Goal: Information Seeking & Learning: Learn about a topic

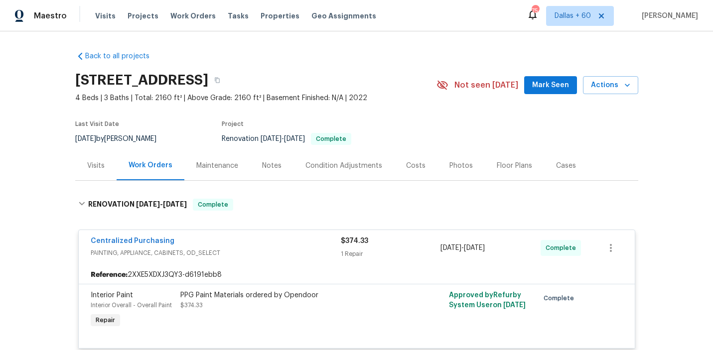
click at [190, 13] on span "Work Orders" at bounding box center [192, 16] width 45 height 10
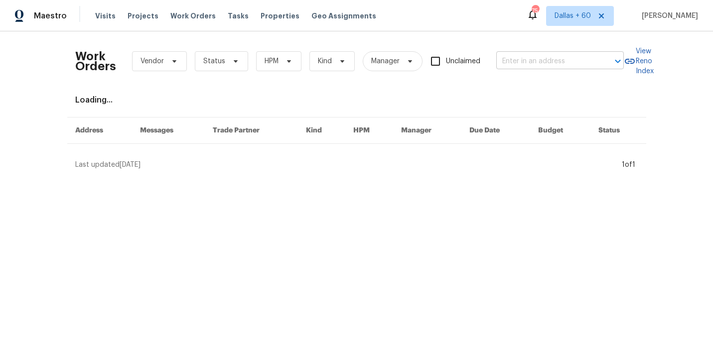
click at [526, 56] on input "text" at bounding box center [546, 61] width 100 height 15
paste input "[STREET_ADDRESS]"
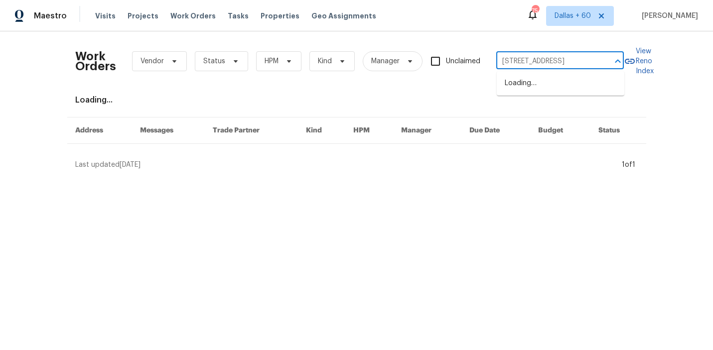
scroll to position [0, 26]
type input "[STREET_ADDRESS]"
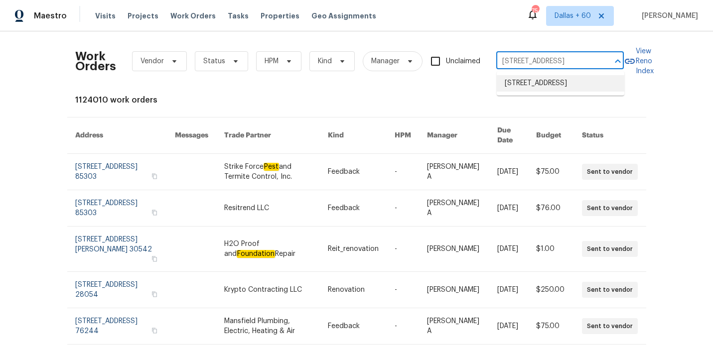
click at [527, 89] on li "[STREET_ADDRESS]" at bounding box center [561, 83] width 128 height 16
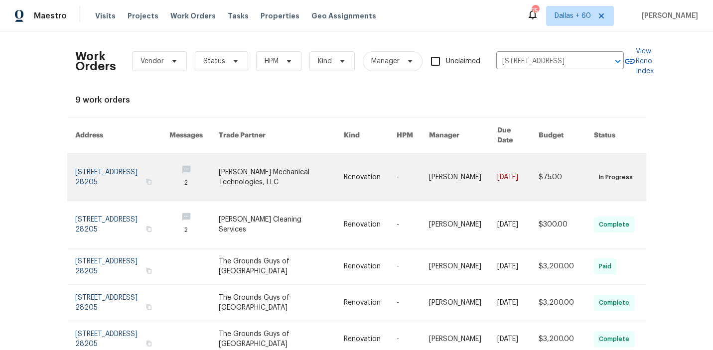
click at [309, 160] on link at bounding box center [281, 177] width 125 height 47
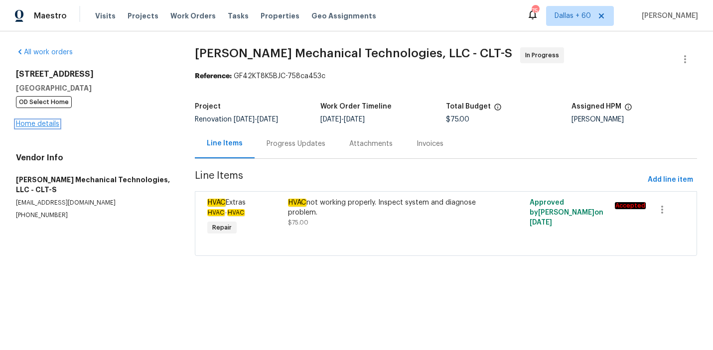
click at [36, 126] on link "Home details" at bounding box center [37, 124] width 43 height 7
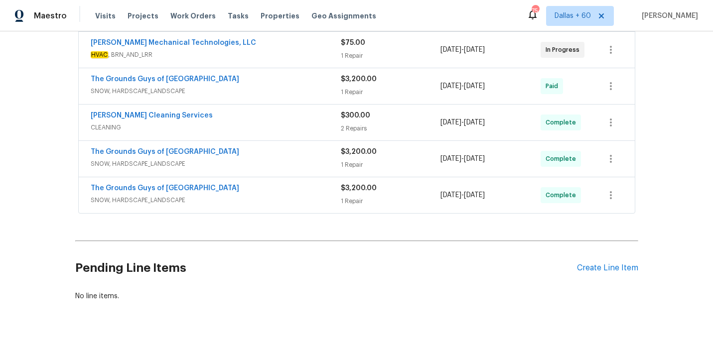
scroll to position [339, 0]
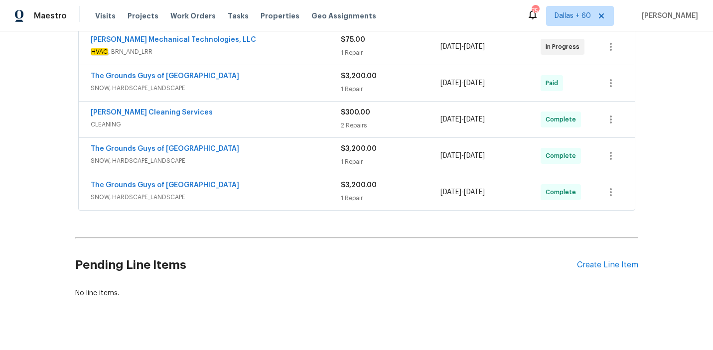
click at [274, 193] on span "SNOW, HARDSCAPE_LANDSCAPE" at bounding box center [216, 197] width 250 height 10
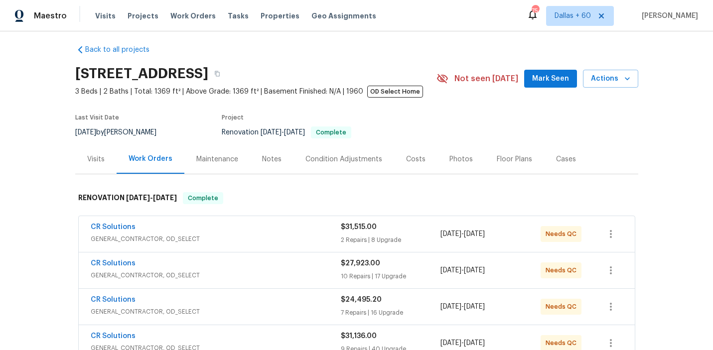
scroll to position [0, 0]
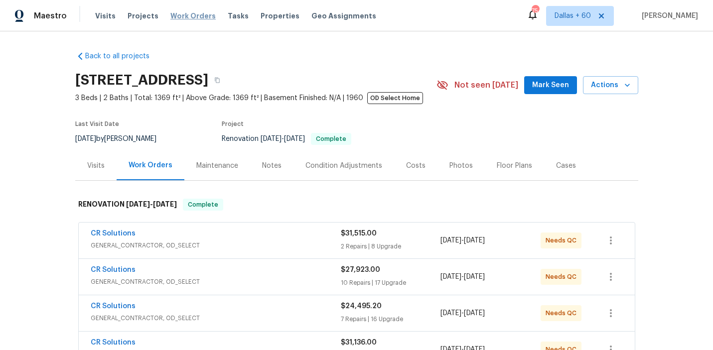
click at [185, 15] on span "Work Orders" at bounding box center [192, 16] width 45 height 10
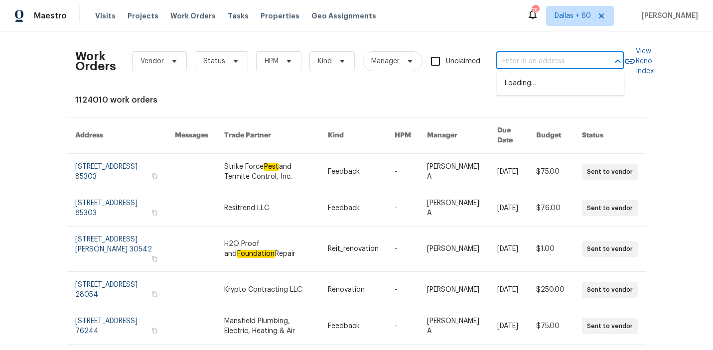
click at [525, 57] on input "text" at bounding box center [546, 61] width 100 height 15
paste input "[STREET_ADDRESS][PERSON_NAME]"
type input "[STREET_ADDRESS][PERSON_NAME]"
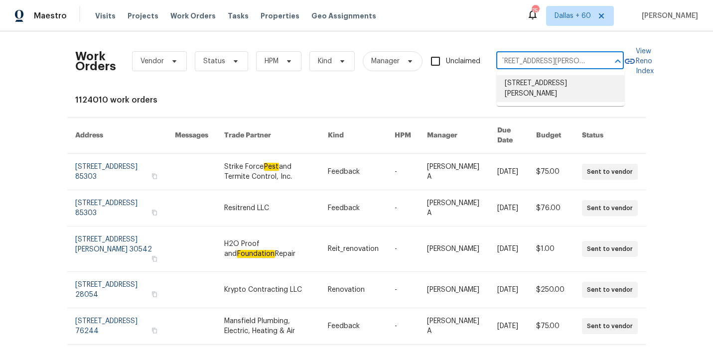
click at [532, 86] on li "[STREET_ADDRESS][PERSON_NAME]" at bounding box center [561, 88] width 128 height 27
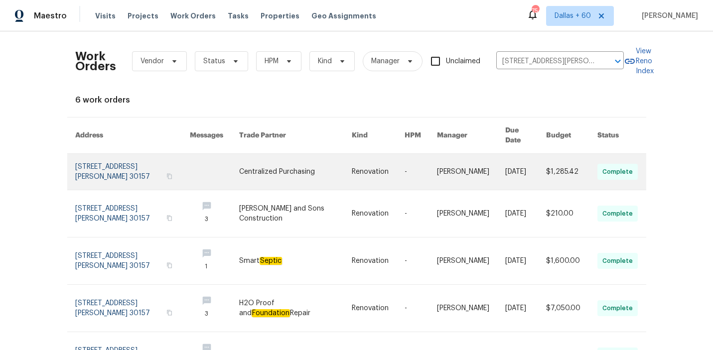
click at [308, 165] on link at bounding box center [295, 172] width 113 height 36
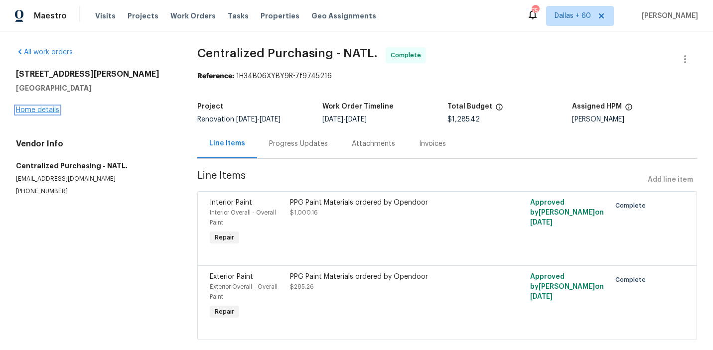
click at [43, 112] on link "Home details" at bounding box center [37, 110] width 43 height 7
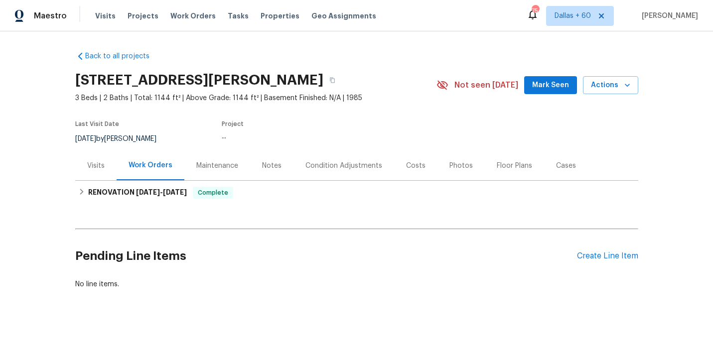
scroll to position [7, 0]
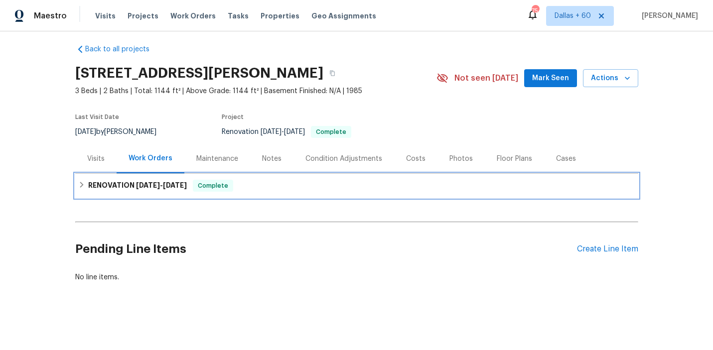
click at [273, 182] on div "RENOVATION [DATE] - [DATE] Complete" at bounding box center [356, 186] width 557 height 12
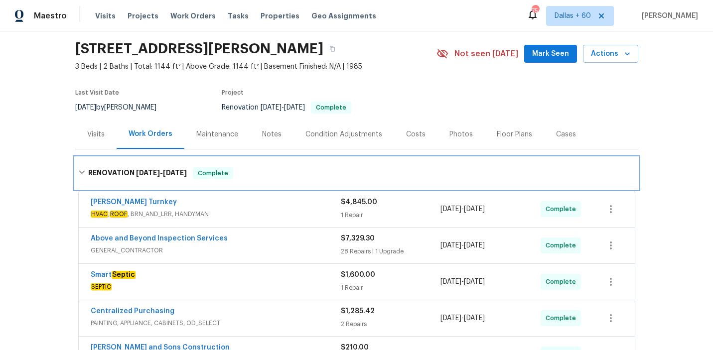
scroll to position [0, 0]
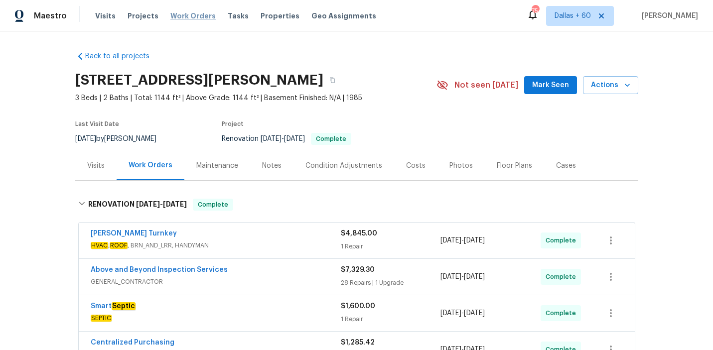
click at [197, 14] on span "Work Orders" at bounding box center [192, 16] width 45 height 10
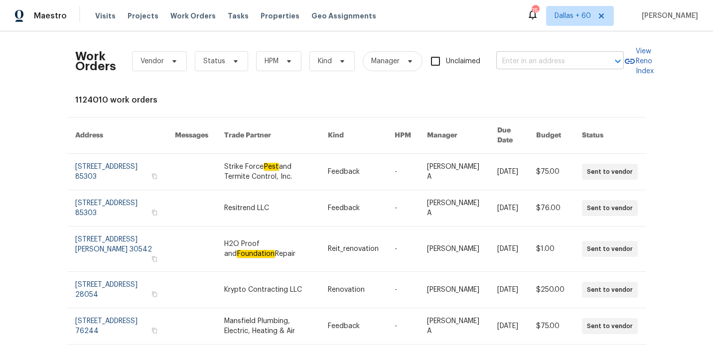
click at [541, 62] on input "text" at bounding box center [546, 61] width 100 height 15
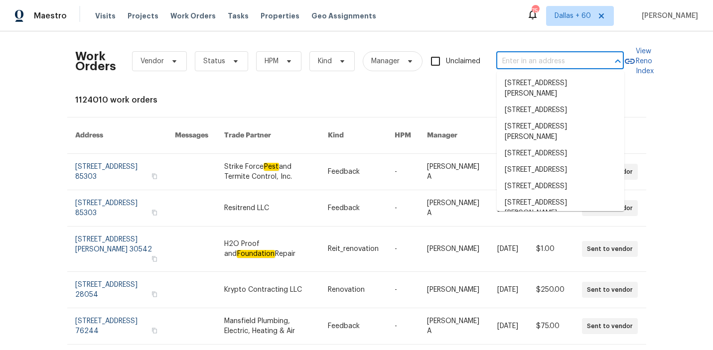
paste input "[STREET_ADDRESS][PERSON_NAME]"
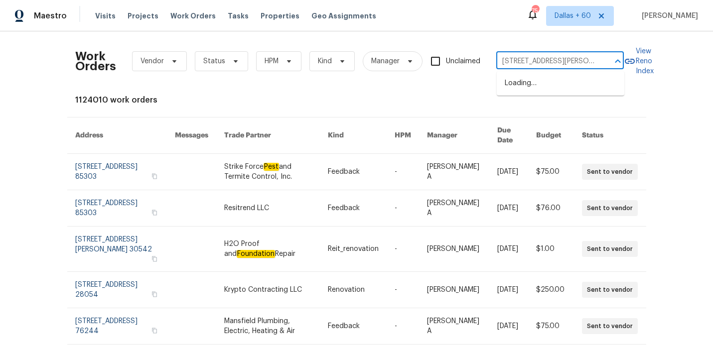
scroll to position [0, 20]
type input "[STREET_ADDRESS][PERSON_NAME]"
click at [542, 84] on li "[STREET_ADDRESS][PERSON_NAME]" at bounding box center [561, 88] width 128 height 27
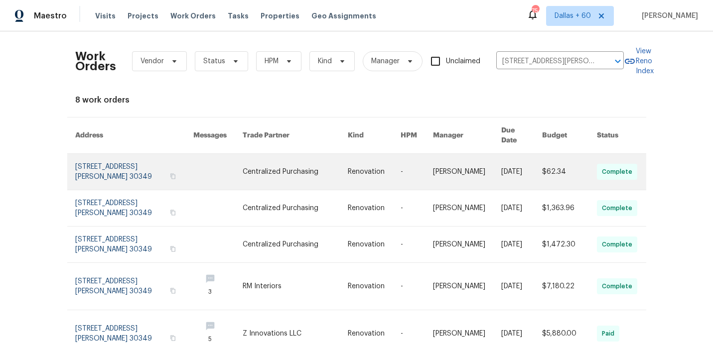
click at [277, 164] on link at bounding box center [295, 172] width 105 height 36
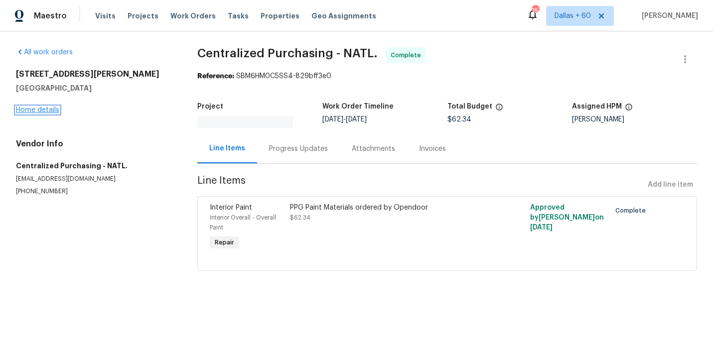
click at [50, 109] on link "Home details" at bounding box center [37, 110] width 43 height 7
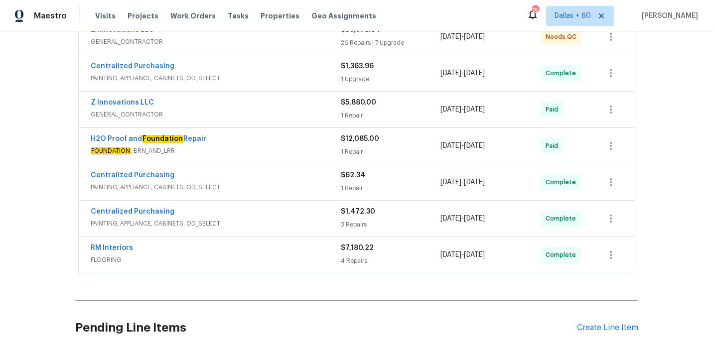
scroll to position [201, 0]
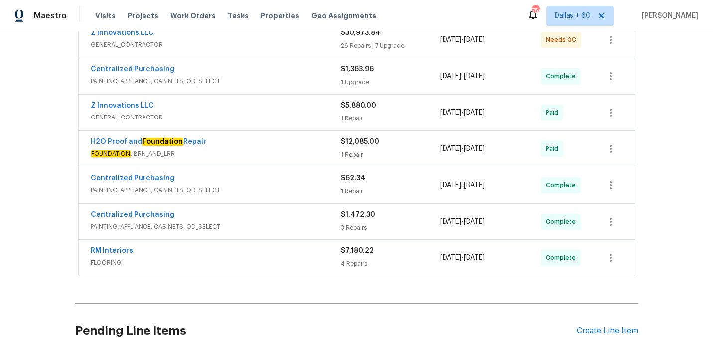
click at [274, 149] on span "FOUNDATION , BRN_AND_LRR" at bounding box center [216, 154] width 250 height 10
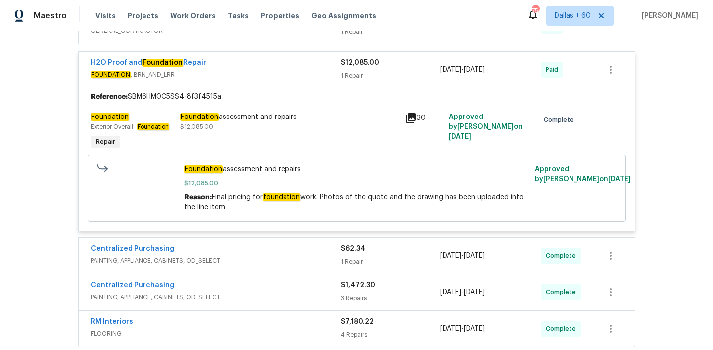
scroll to position [0, 0]
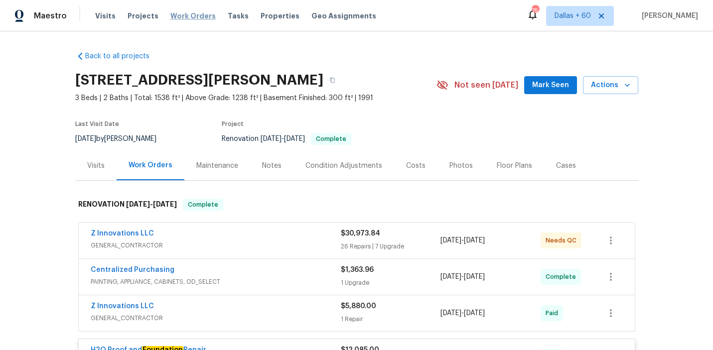
click at [173, 15] on span "Work Orders" at bounding box center [192, 16] width 45 height 10
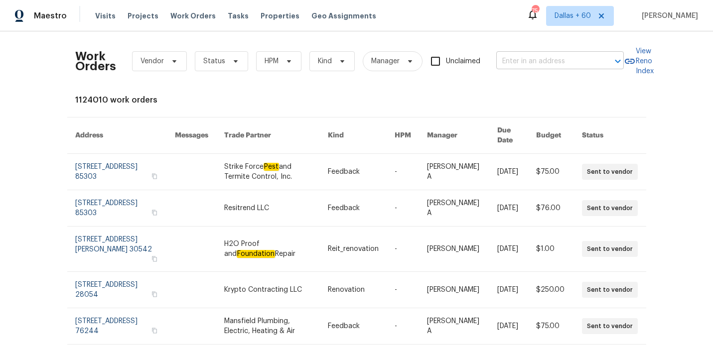
click at [521, 68] on input "text" at bounding box center [546, 61] width 100 height 15
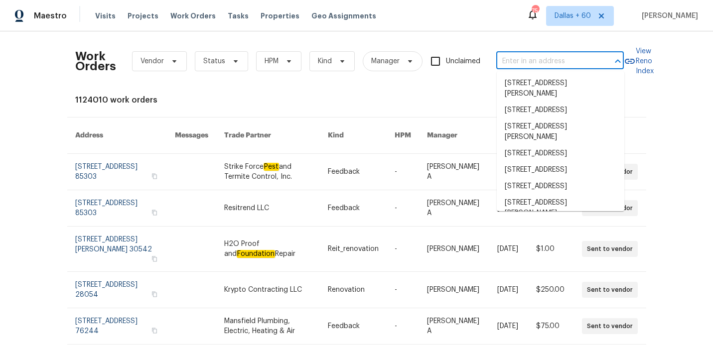
paste input "[STREET_ADDRESS][PERSON_NAME]"
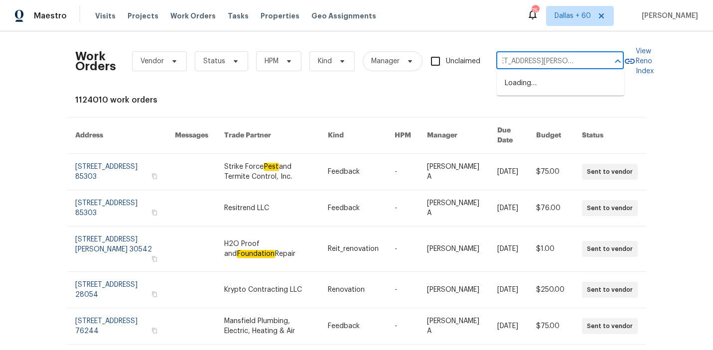
type input "[STREET_ADDRESS][PERSON_NAME]"
click at [524, 89] on li "[STREET_ADDRESS][PERSON_NAME]" at bounding box center [561, 88] width 128 height 27
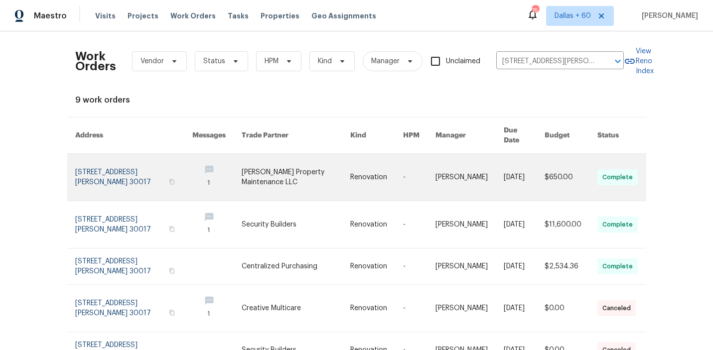
click at [311, 163] on link at bounding box center [296, 177] width 109 height 47
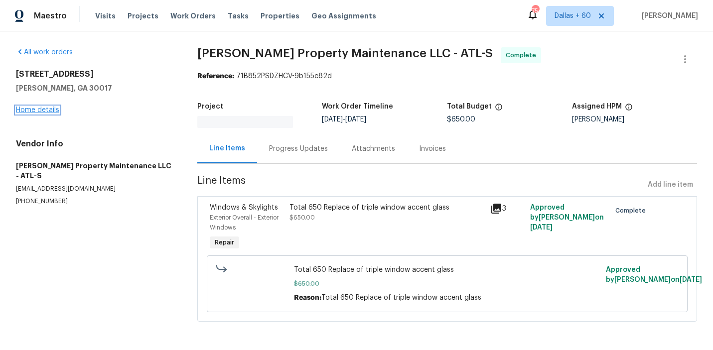
click at [46, 111] on link "Home details" at bounding box center [37, 110] width 43 height 7
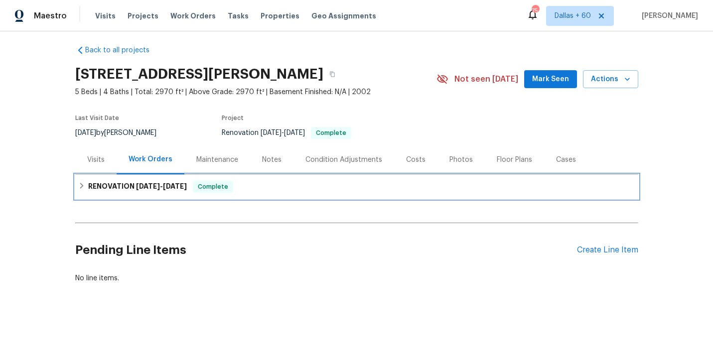
click at [291, 181] on div "RENOVATION [DATE] - [DATE] Complete" at bounding box center [356, 187] width 557 height 12
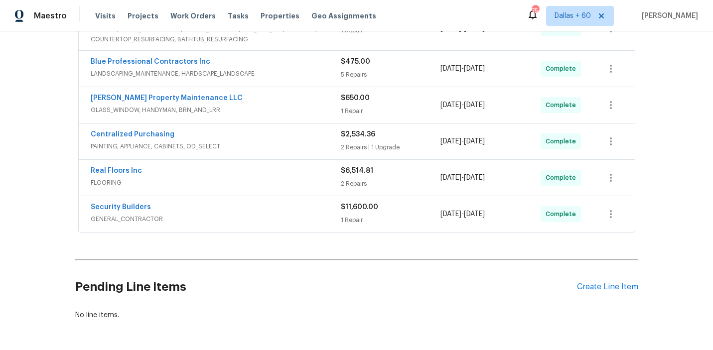
scroll to position [252, 0]
click at [273, 212] on div "Security Builders" at bounding box center [216, 209] width 250 height 12
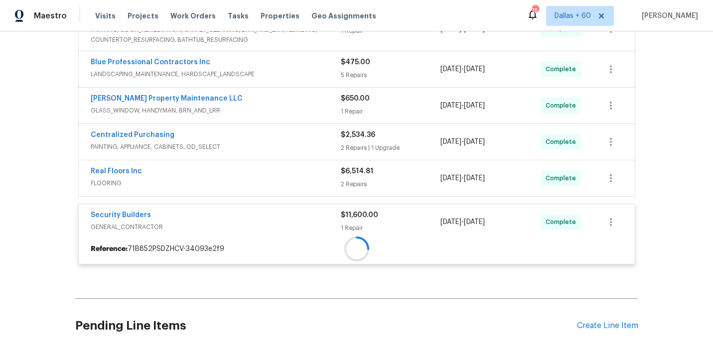
scroll to position [216, 0]
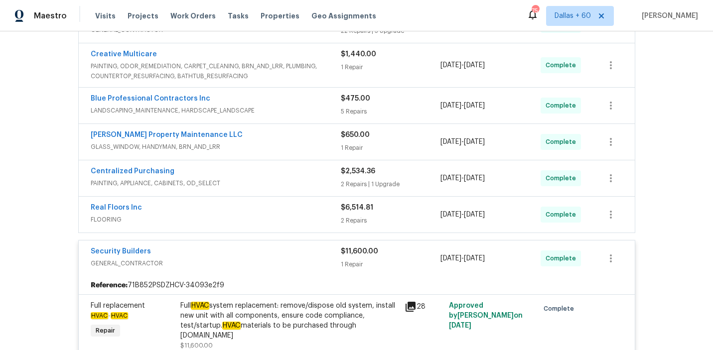
click at [273, 213] on div "Real Floors Inc" at bounding box center [216, 209] width 250 height 12
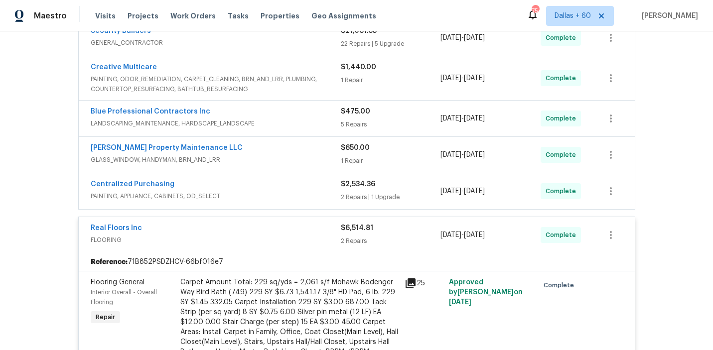
click at [280, 183] on div "Centralized Purchasing" at bounding box center [216, 185] width 250 height 12
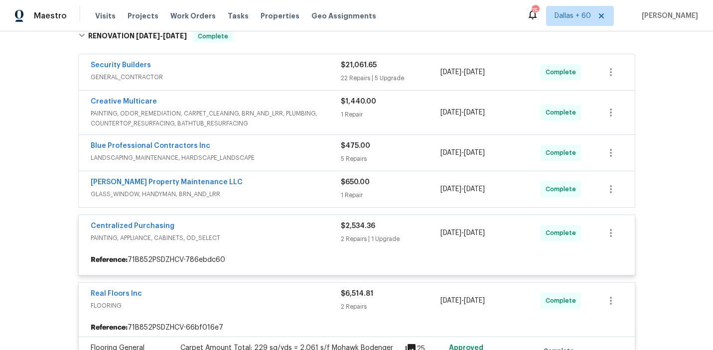
scroll to position [169, 0]
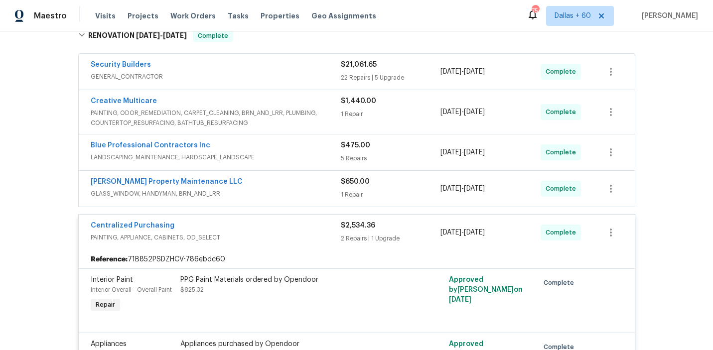
click at [280, 185] on div "[PERSON_NAME] Property Maintenance LLC" at bounding box center [216, 183] width 250 height 12
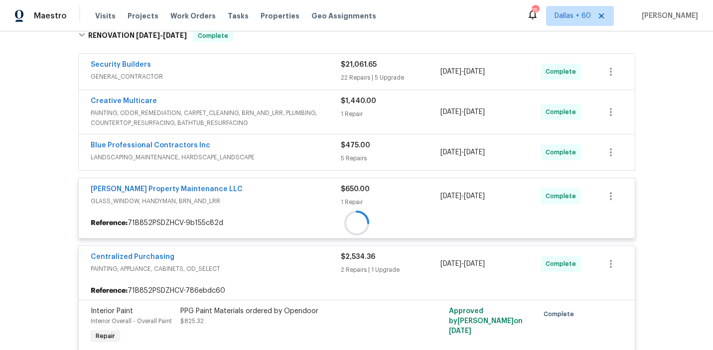
scroll to position [123, 0]
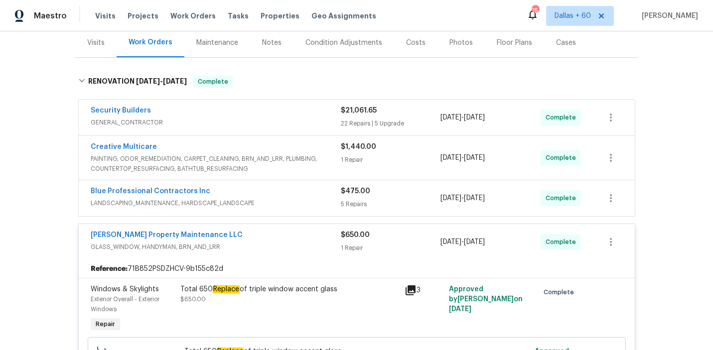
click at [281, 188] on div "Blue Professional Contractors Inc" at bounding box center [216, 192] width 250 height 12
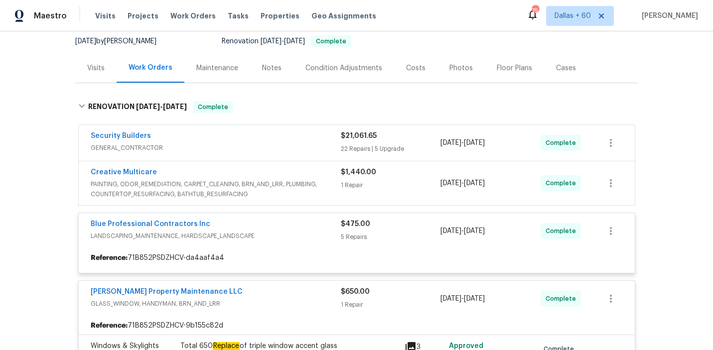
scroll to position [94, 0]
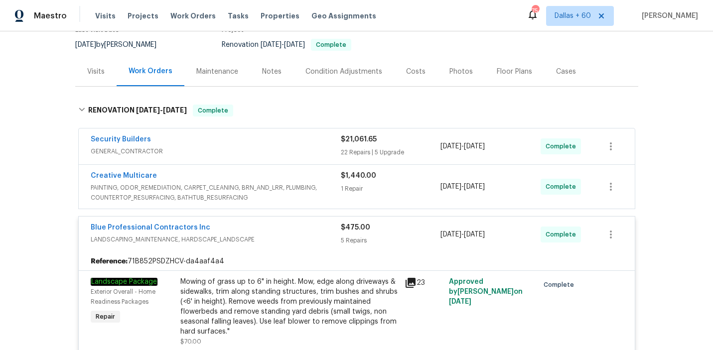
click at [317, 184] on span "PAINTING, ODOR_REMEDIATION, CARPET_CLEANING, BRN_AND_LRR, PLUMBING, COUNTERTOP_…" at bounding box center [216, 193] width 250 height 20
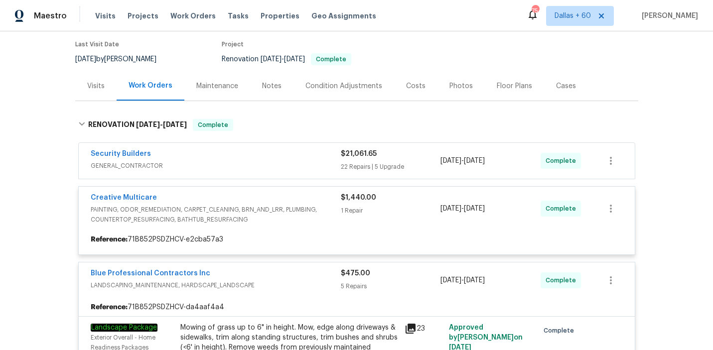
scroll to position [76, 0]
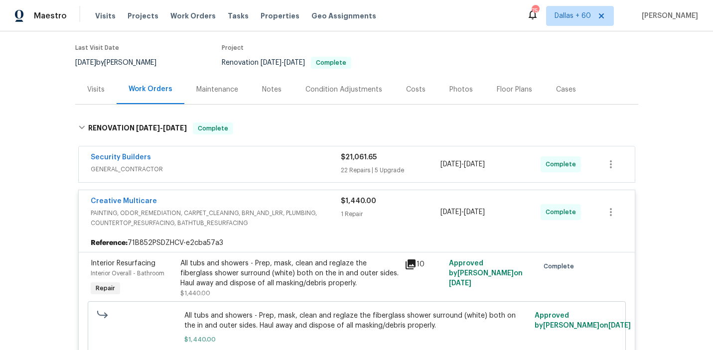
click at [276, 169] on span "GENERAL_CONTRACTOR" at bounding box center [216, 169] width 250 height 10
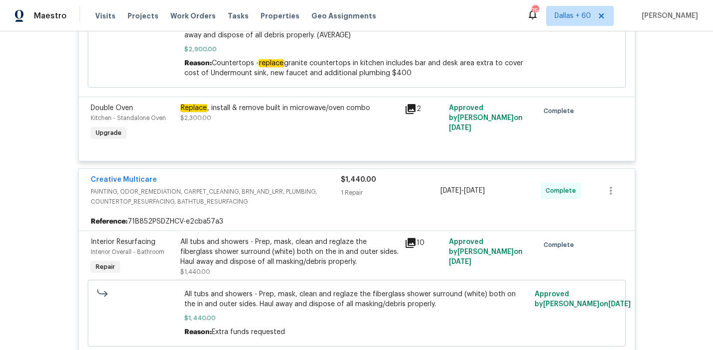
scroll to position [2791, 0]
click at [259, 104] on div "Replace , install & remove built in microwave/oven combo $2,300.00" at bounding box center [289, 114] width 218 height 20
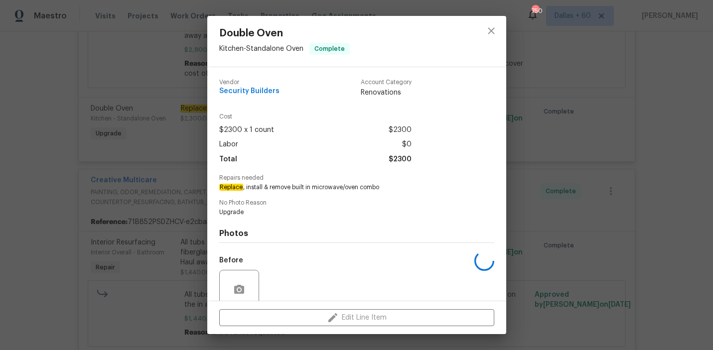
scroll to position [83, 0]
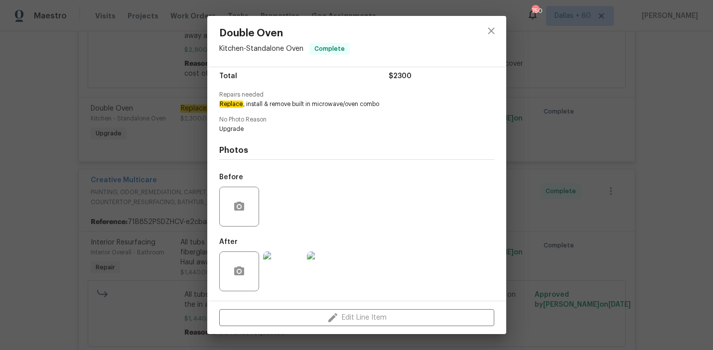
click at [42, 237] on div "Double Oven Kitchen - Standalone Oven Complete Vendor Security Builders Account…" at bounding box center [356, 175] width 713 height 350
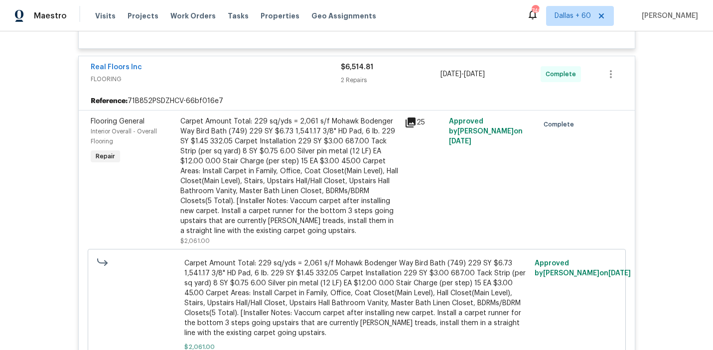
scroll to position [4014, 0]
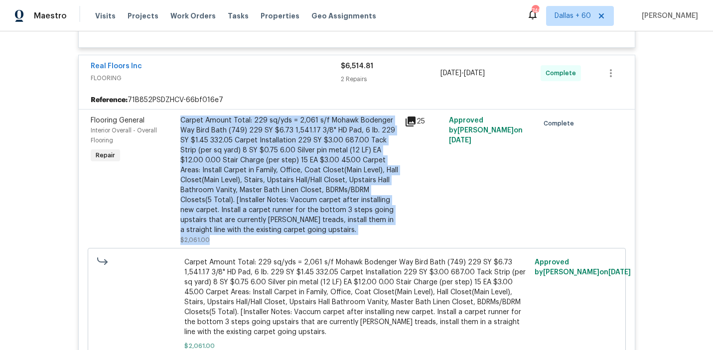
drag, startPoint x: 179, startPoint y: 100, endPoint x: 256, endPoint y: 220, distance: 142.9
click at [256, 220] on div "Carpet Amount Total: 229 sq/yds = 2,061 s/f Mohawk Bodenger Way Bird Bath (749)…" at bounding box center [289, 181] width 224 height 136
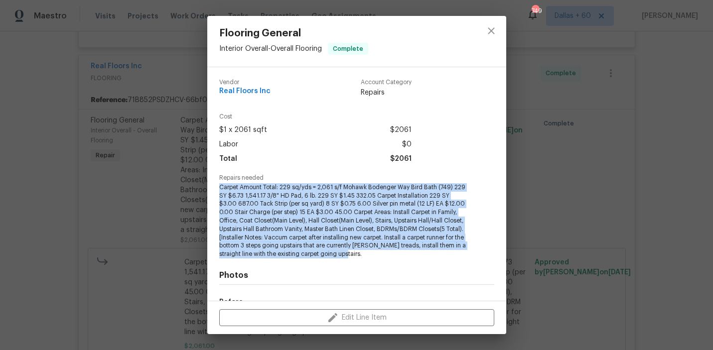
drag, startPoint x: 217, startPoint y: 188, endPoint x: 392, endPoint y: 253, distance: 186.5
click at [392, 253] on div "Vendor Real Floors Inc Account Category Repairs Cost $1 x 2061 sqft $2061 Labor…" at bounding box center [356, 184] width 299 height 234
copy span "Carpet Amount Total: 229 sq/yds = 2,061 s/f Mohawk Bodenger Way Bird Bath (749)…"
click at [148, 195] on div "Flooring General Interior Overall - Overall Flooring Complete Vendor Real Floor…" at bounding box center [356, 175] width 713 height 350
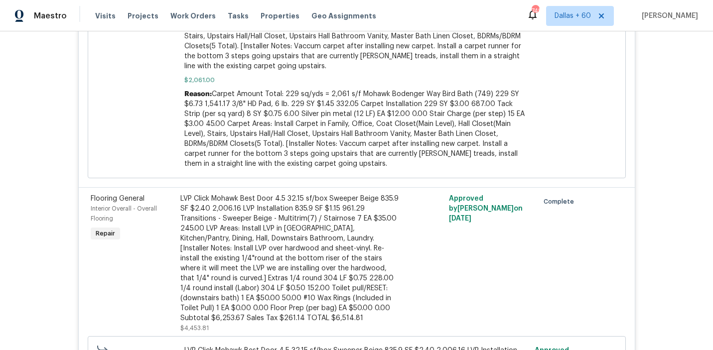
scroll to position [4317, 0]
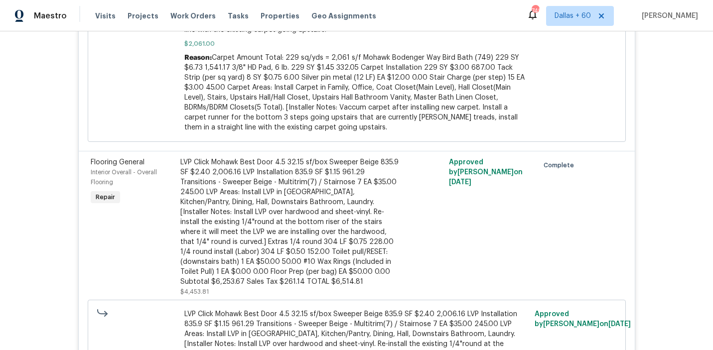
click at [249, 201] on div "LVP Click Mohawk Best Door 4.5 32.15 sf/box Sweeper Beige 835.9 SF $2.40 2,006.…" at bounding box center [289, 222] width 218 height 130
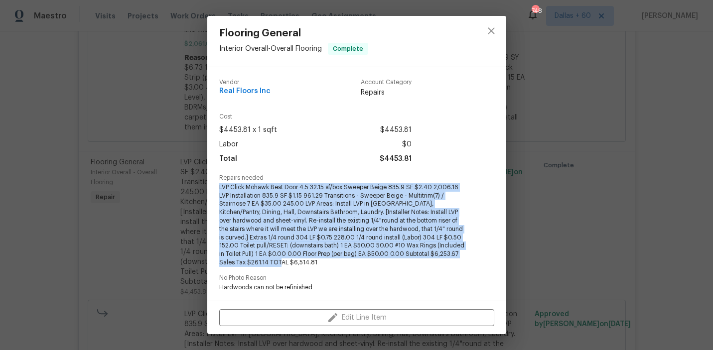
drag, startPoint x: 218, startPoint y: 187, endPoint x: 303, endPoint y: 262, distance: 113.0
click at [303, 262] on div "Vendor Real Floors Inc Account Category Repairs Cost $4453.81 x 1 sqft $4453.81…" at bounding box center [356, 184] width 299 height 234
copy span "LVP Click Mohawk Best Door 4.5 32.15 sf/box Sweeper Beige 835.9 SF $2.40 2,006.…"
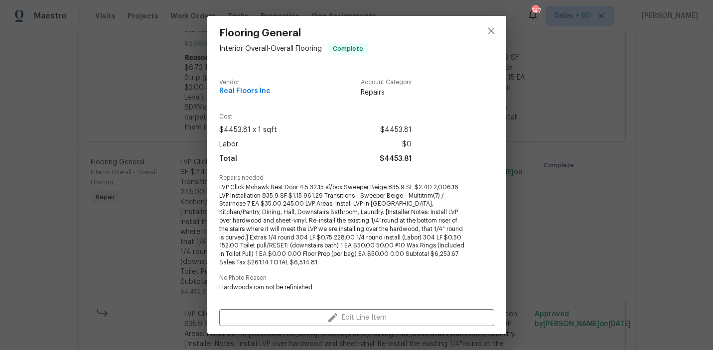
click at [24, 131] on div "Flooring General Interior Overall - Overall Flooring Complete Vendor Real Floor…" at bounding box center [356, 175] width 713 height 350
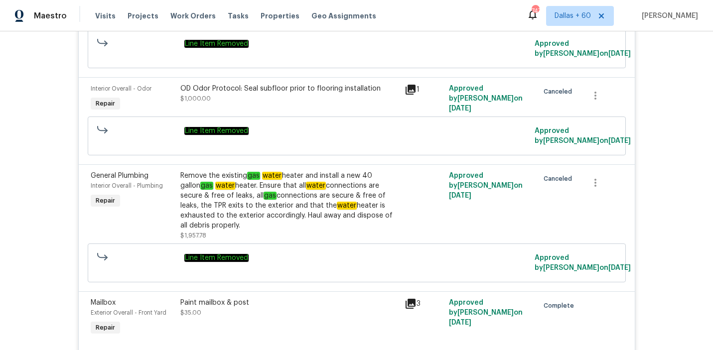
scroll to position [141, 0]
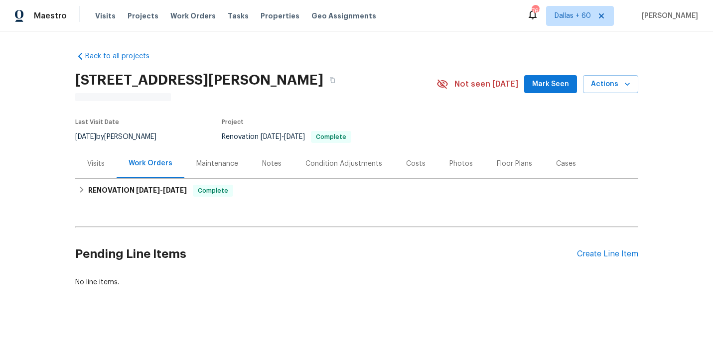
click at [92, 160] on div "Visits" at bounding box center [95, 164] width 17 height 10
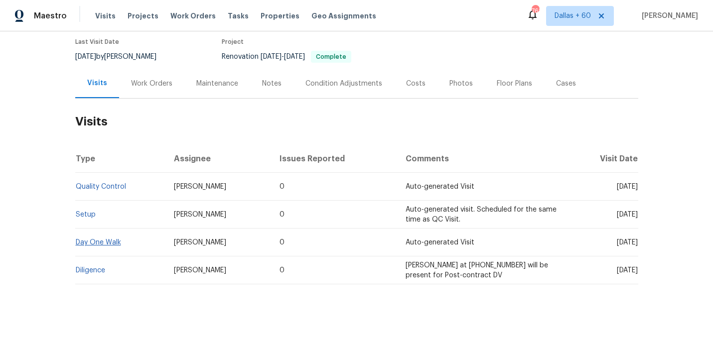
scroll to position [84, 0]
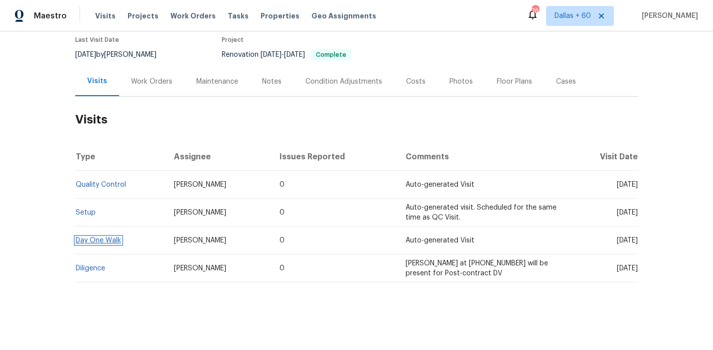
click at [108, 240] on link "Day One Walk" at bounding box center [98, 240] width 45 height 7
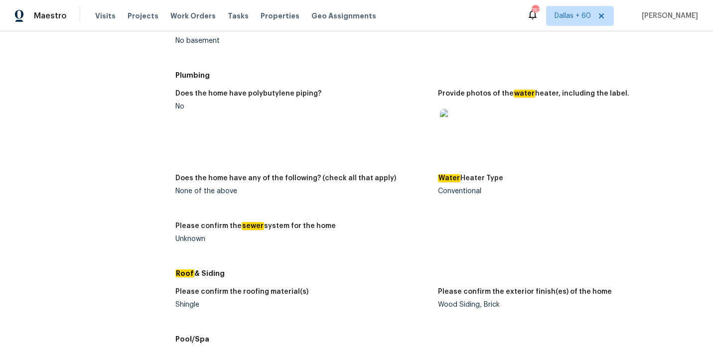
scroll to position [1249, 0]
